Goal: Task Accomplishment & Management: Manage account settings

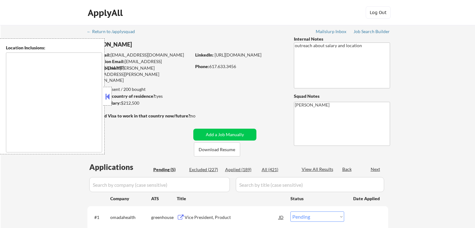
select select ""pending""
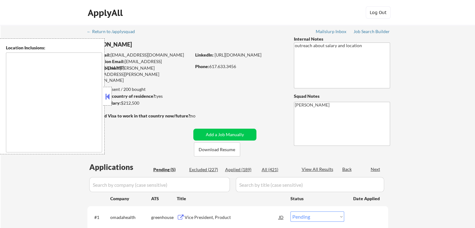
type textarea "[GEOGRAPHIC_DATA], [GEOGRAPHIC_DATA] [GEOGRAPHIC_DATA], [GEOGRAPHIC_DATA] [GEOG…"
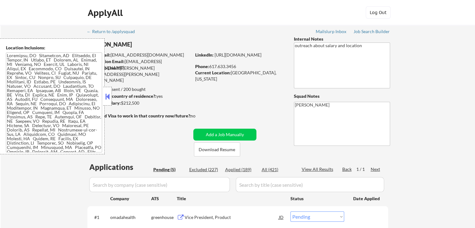
click at [109, 94] on button at bounding box center [107, 96] width 7 height 9
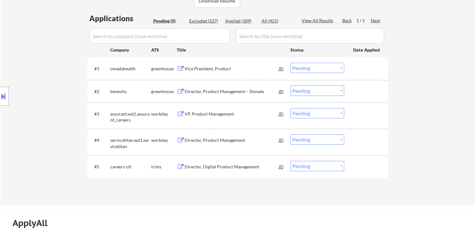
scroll to position [156, 0]
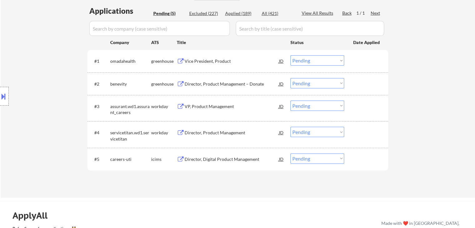
click at [202, 59] on div "Vice President, Product" at bounding box center [231, 61] width 94 height 6
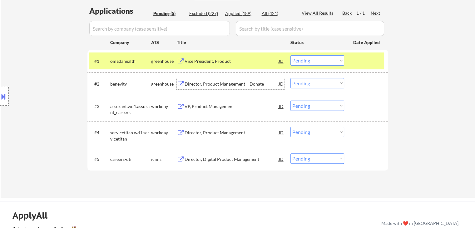
drag, startPoint x: 210, startPoint y: 83, endPoint x: 220, endPoint y: 80, distance: 10.4
click at [210, 83] on div "Director, Product Management – Donate" at bounding box center [231, 84] width 94 height 6
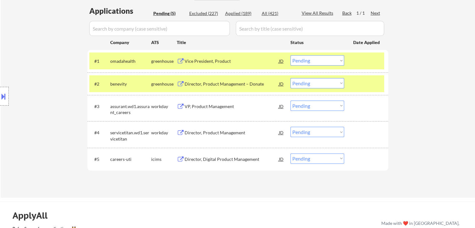
click at [213, 105] on div "VP, Product Management" at bounding box center [231, 106] width 94 height 6
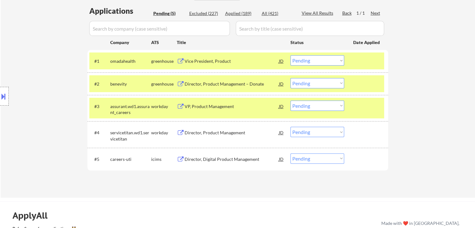
click at [204, 133] on div "Director, Product Management" at bounding box center [231, 133] width 94 height 6
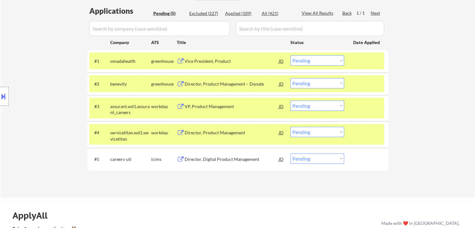
drag, startPoint x: 199, startPoint y: 159, endPoint x: 193, endPoint y: 157, distance: 5.9
click at [199, 159] on div "Director, Digital Product Management" at bounding box center [231, 159] width 94 height 6
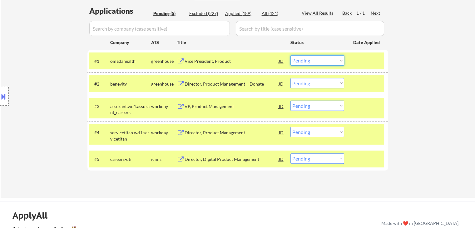
click at [309, 61] on select "Choose an option... Pending Applied Excluded (Questions) Excluded (Expired) Exc…" at bounding box center [317, 60] width 54 height 10
click at [290, 55] on select "Choose an option... Pending Applied Excluded (Questions) Excluded (Expired) Exc…" at bounding box center [317, 60] width 54 height 10
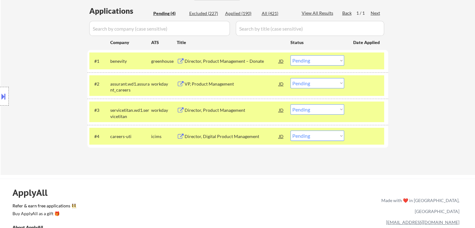
click at [314, 63] on select "Choose an option... Pending Applied Excluded (Questions) Excluded (Expired) Exc…" at bounding box center [317, 60] width 54 height 10
click at [290, 55] on select "Choose an option... Pending Applied Excluded (Questions) Excluded (Expired) Exc…" at bounding box center [317, 60] width 54 height 10
select select ""pending""
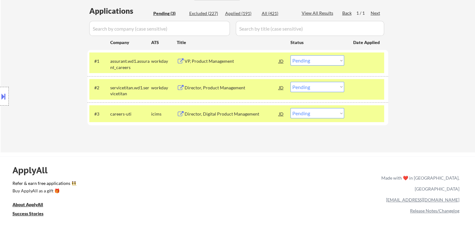
click at [305, 89] on select "Choose an option... Pending Applied Excluded (Questions) Excluded (Expired) Exc…" at bounding box center [317, 87] width 54 height 10
click at [290, 82] on select "Choose an option... Pending Applied Excluded (Questions) Excluded (Expired) Exc…" at bounding box center [317, 87] width 54 height 10
select select ""pending""
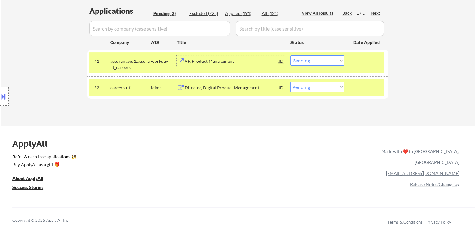
click at [198, 61] on div "VP, Product Management" at bounding box center [231, 61] width 94 height 6
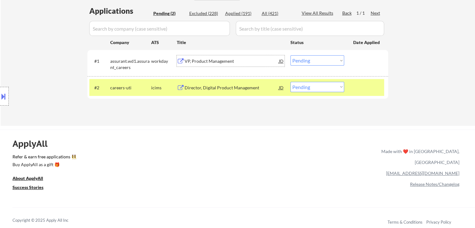
click at [312, 61] on select "Choose an option... Pending Applied Excluded (Questions) Excluded (Expired) Exc…" at bounding box center [317, 60] width 54 height 10
click at [290, 55] on select "Choose an option... Pending Applied Excluded (Questions) Excluded (Expired) Exc…" at bounding box center [317, 60] width 54 height 10
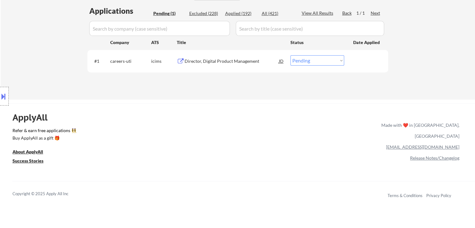
click at [316, 62] on select "Choose an option... Pending Applied Excluded (Questions) Excluded (Expired) Exc…" at bounding box center [317, 60] width 54 height 10
select select ""excluded""
click at [290, 55] on select "Choose an option... Pending Applied Excluded (Questions) Excluded (Expired) Exc…" at bounding box center [317, 60] width 54 height 10
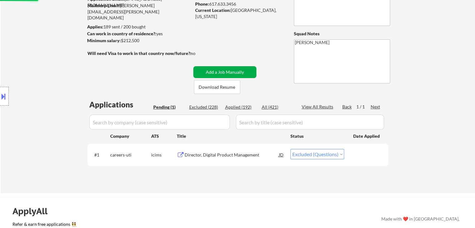
scroll to position [62, 0]
click at [248, 108] on div "Applied (192)" at bounding box center [240, 107] width 31 height 6
select select ""excluded""
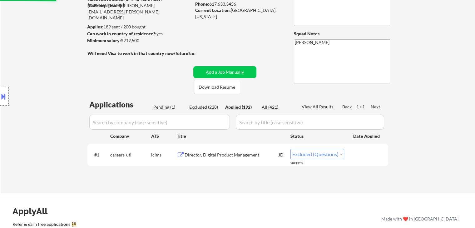
select select ""excluded""
select select ""applied""
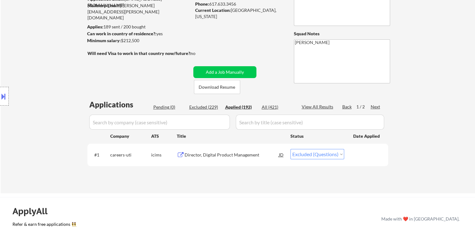
select select ""applied""
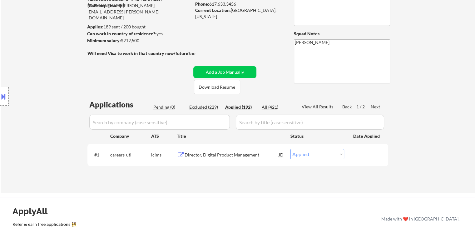
select select ""applied""
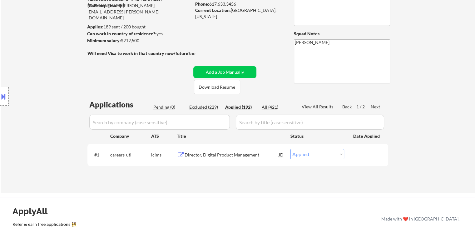
select select ""applied""
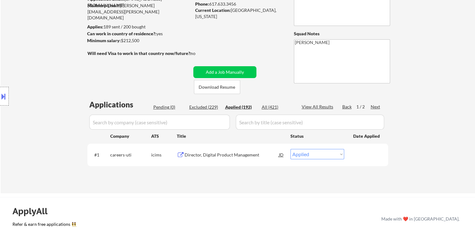
select select ""applied""
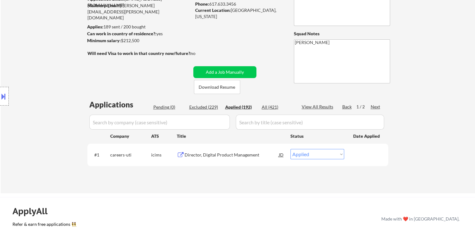
select select ""applied""
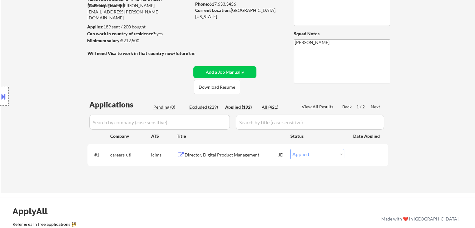
select select ""applied""
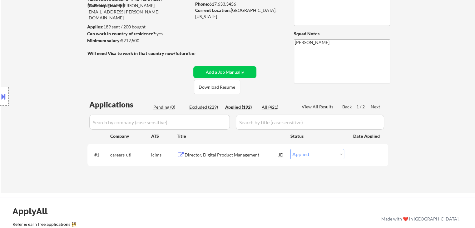
select select ""applied""
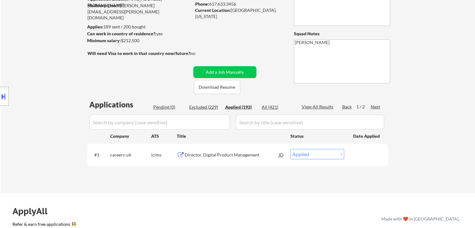
select select ""applied""
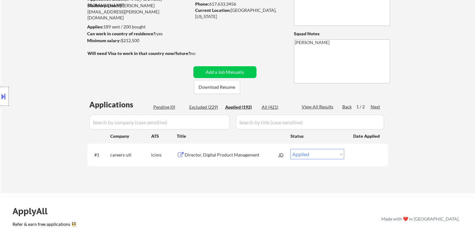
select select ""applied""
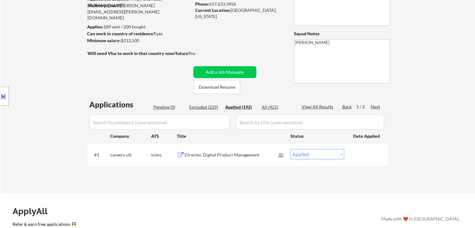
select select ""applied""
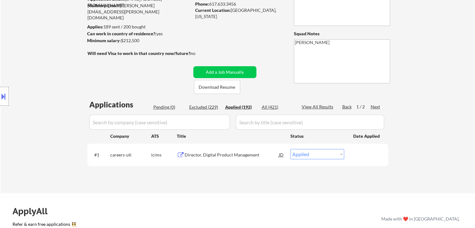
select select ""applied""
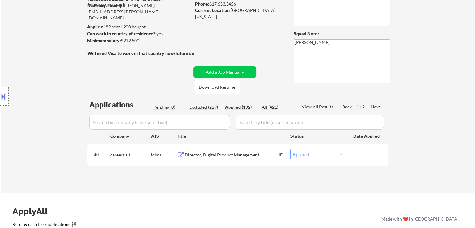
select select ""applied""
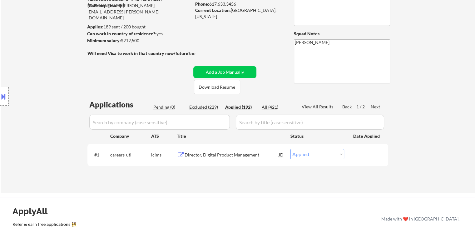
select select ""applied""
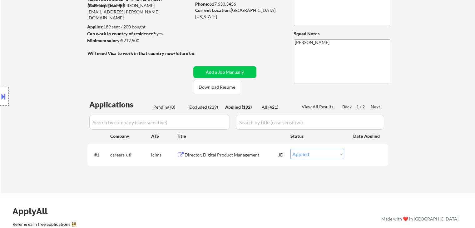
select select ""applied""
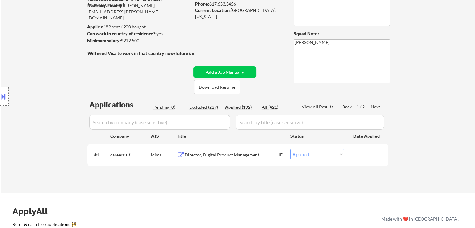
select select ""applied""
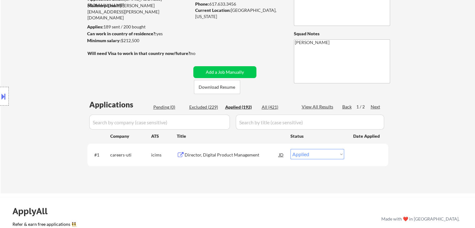
select select ""applied""
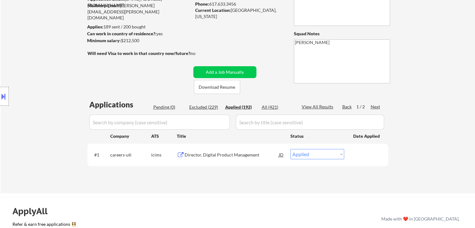
select select ""applied""
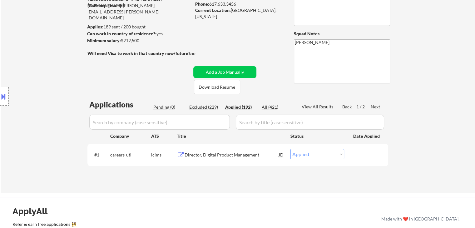
select select ""applied""
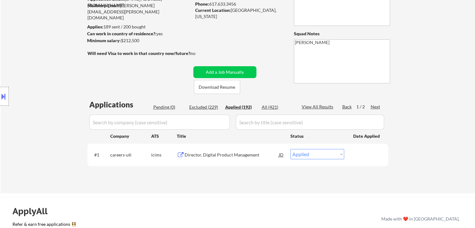
select select ""applied""
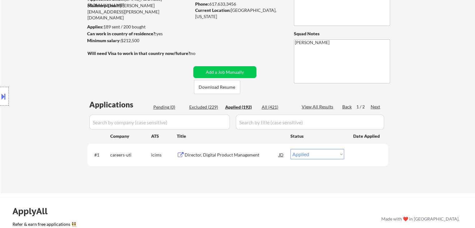
select select ""applied""
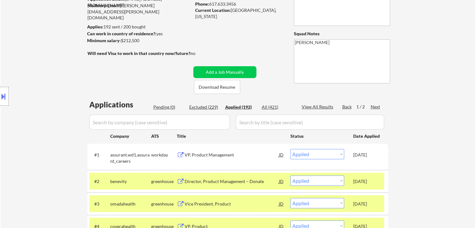
click at [60, 76] on div "Location Inclusions:" at bounding box center [56, 96] width 112 height 116
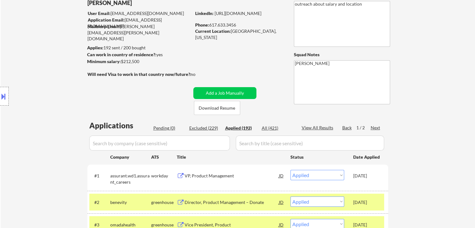
scroll to position [31, 0]
